Goal: Information Seeking & Learning: Understand process/instructions

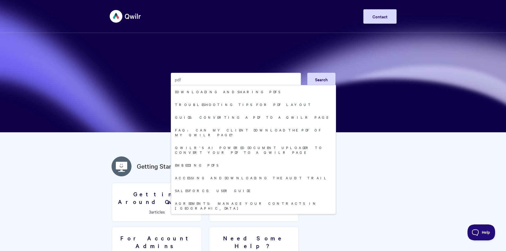
type input "pdf"
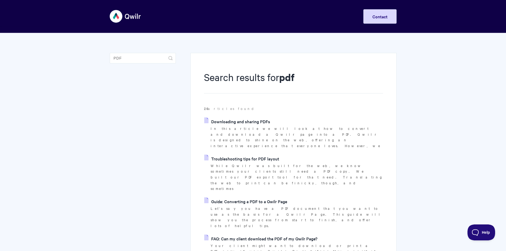
click at [239, 124] on link "Downloading and sharing PDFs" at bounding box center [237, 121] width 66 height 8
click at [282, 235] on link "FAQ: Can my client download the PDF of my Qwilr Page?" at bounding box center [260, 239] width 113 height 8
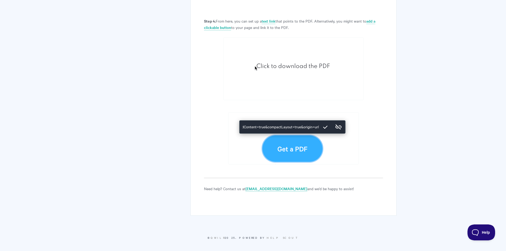
scroll to position [462, 0]
